Goal: Task Accomplishment & Management: Manage account settings

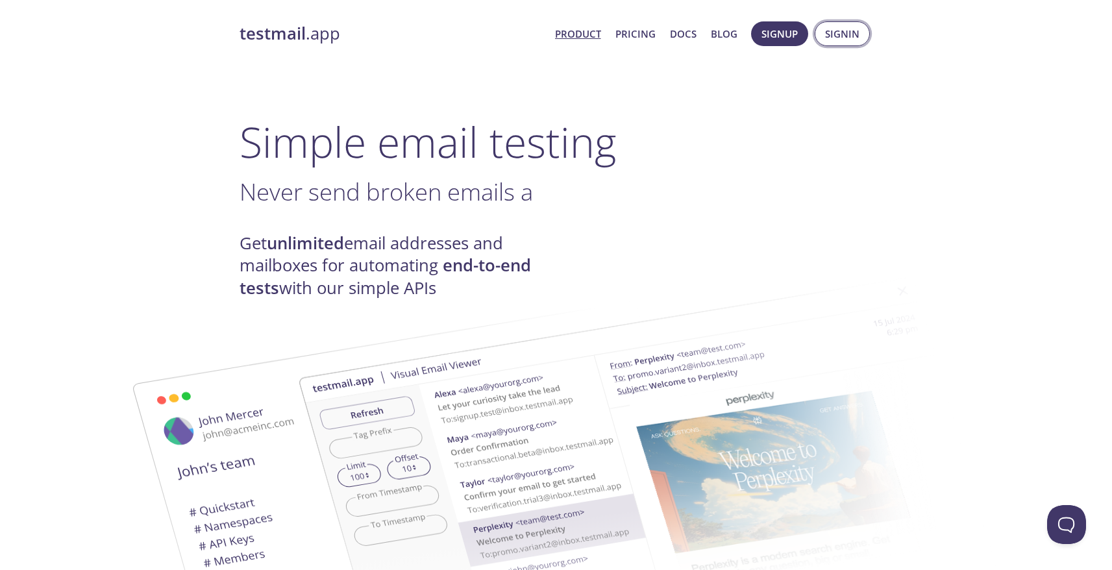
click at [854, 42] on button "Signin" at bounding box center [842, 33] width 55 height 25
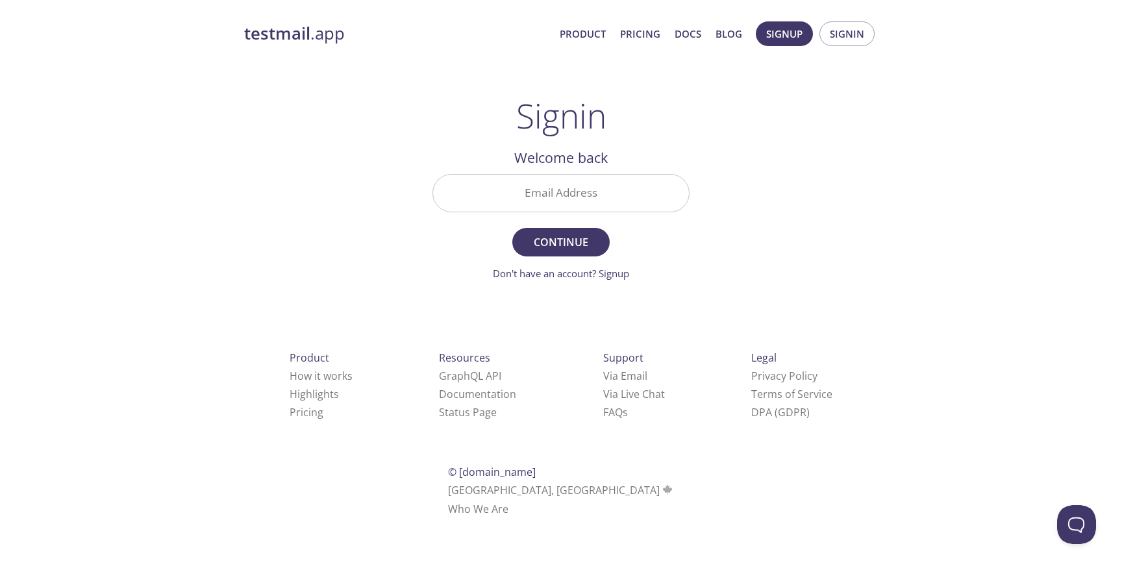
click at [571, 188] on input "Email Address" at bounding box center [561, 193] width 256 height 37
type input "v1"
click at [554, 229] on button "Continue" at bounding box center [560, 242] width 97 height 29
click at [586, 215] on div "Invalid Email Address v1" at bounding box center [560, 193] width 267 height 49
click at [581, 204] on input "v1" at bounding box center [561, 193] width 256 height 37
